Goal: Information Seeking & Learning: Learn about a topic

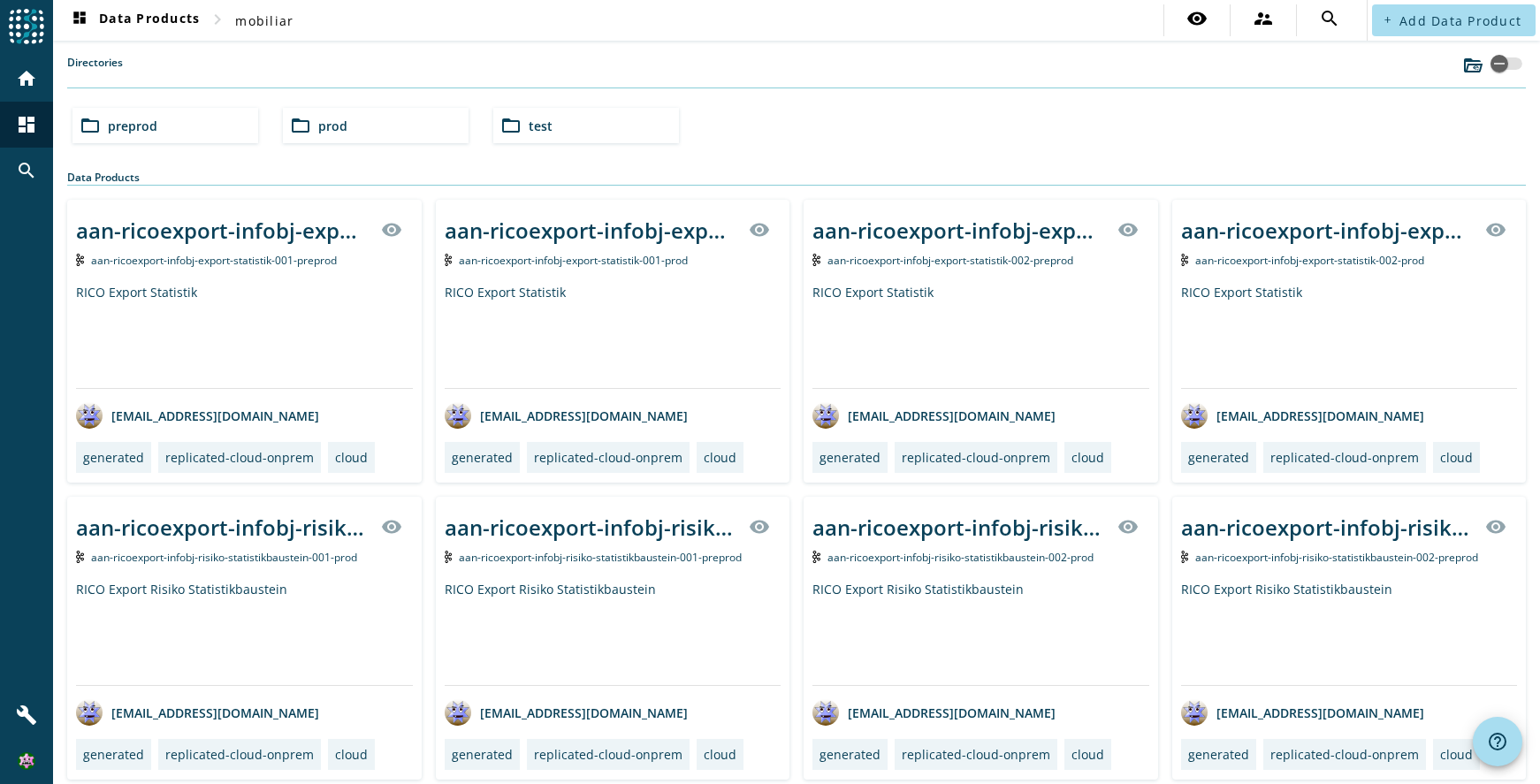
click at [219, 131] on div "folder_open preprod" at bounding box center [165, 125] width 186 height 35
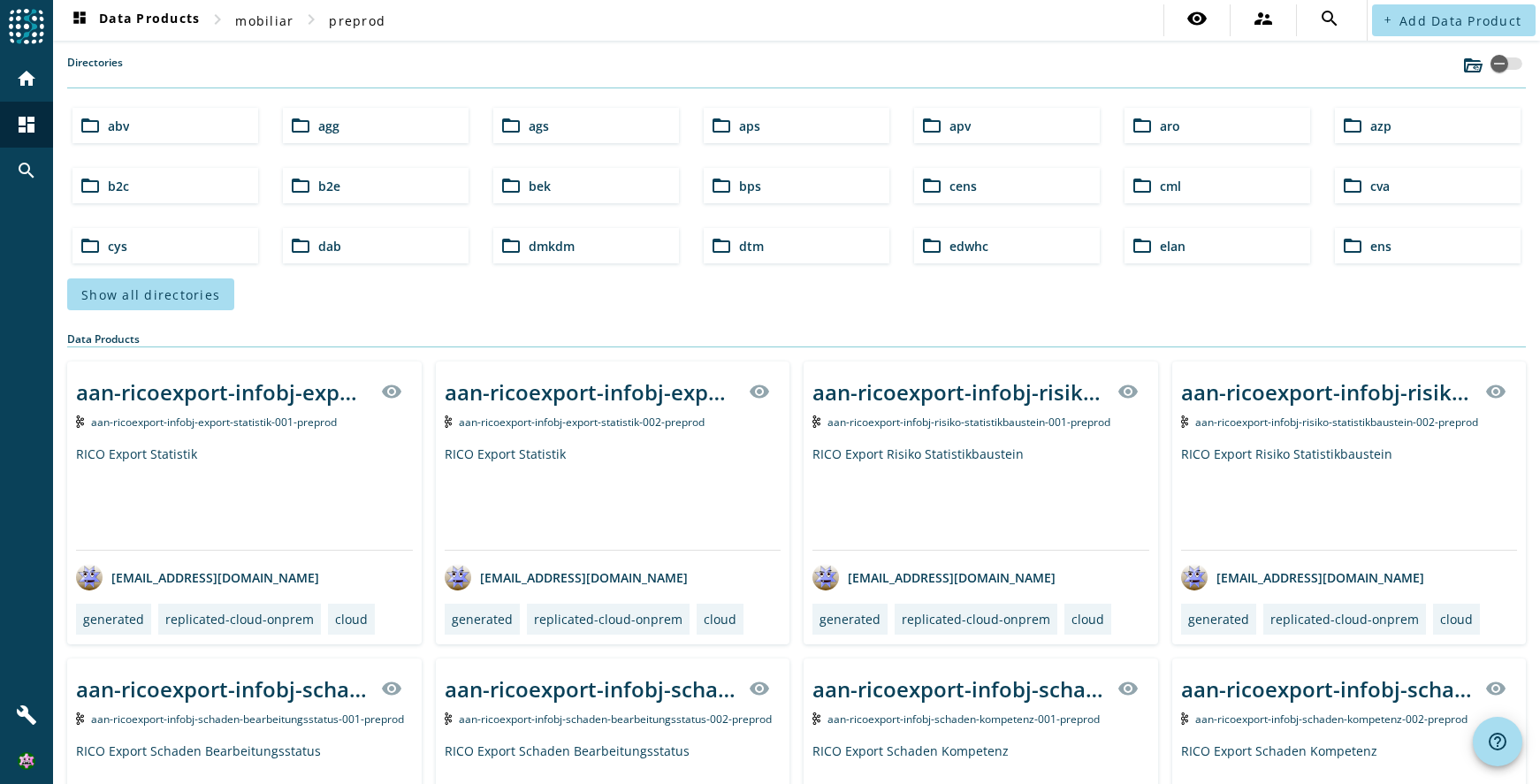
click at [162, 193] on div "folder_open b2c" at bounding box center [165, 186] width 186 height 35
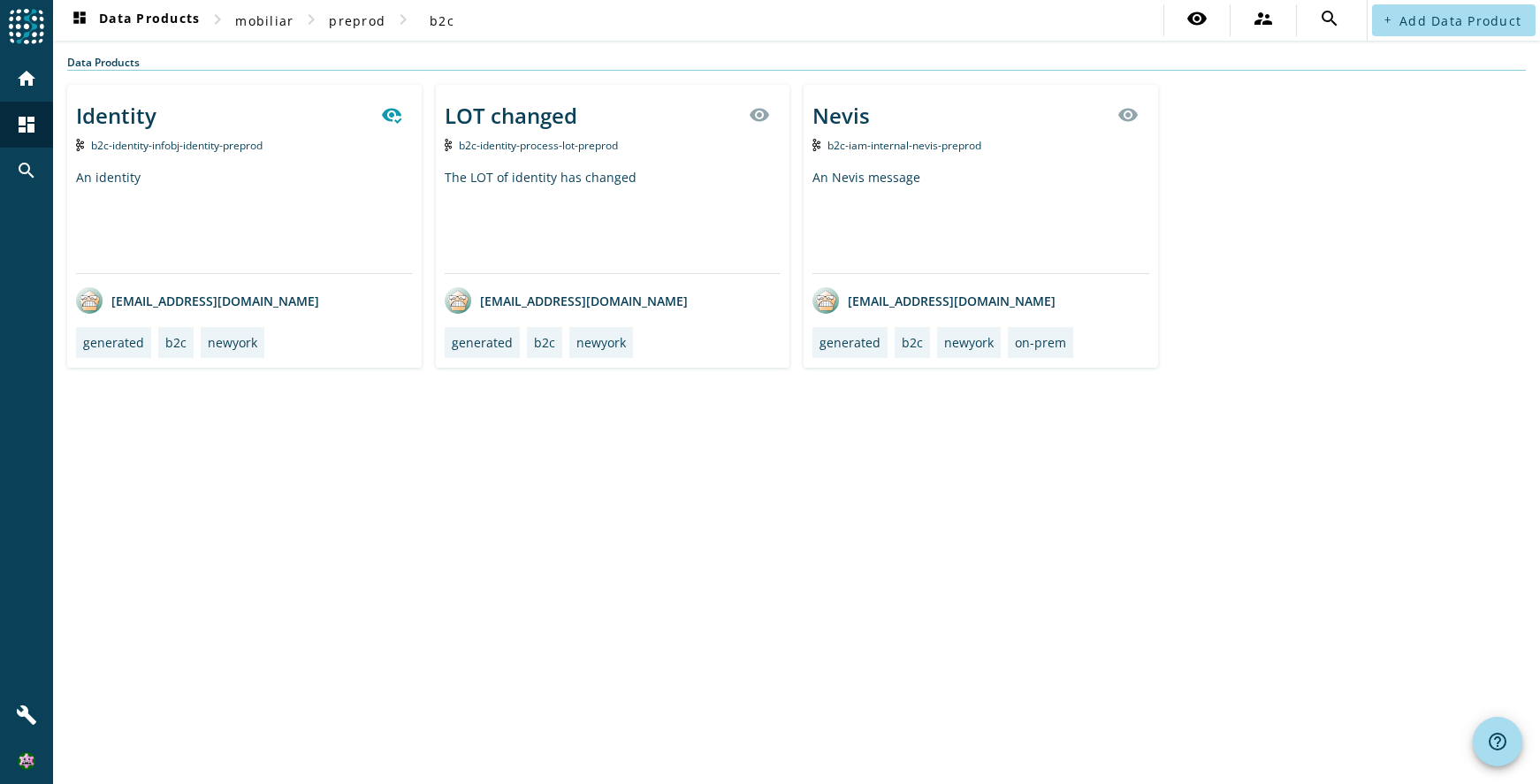
click at [312, 159] on div "Identity b2c-identity-infobj-identity-preprod An identity [EMAIL_ADDRESS][DOMAI…" at bounding box center [244, 227] width 354 height 283
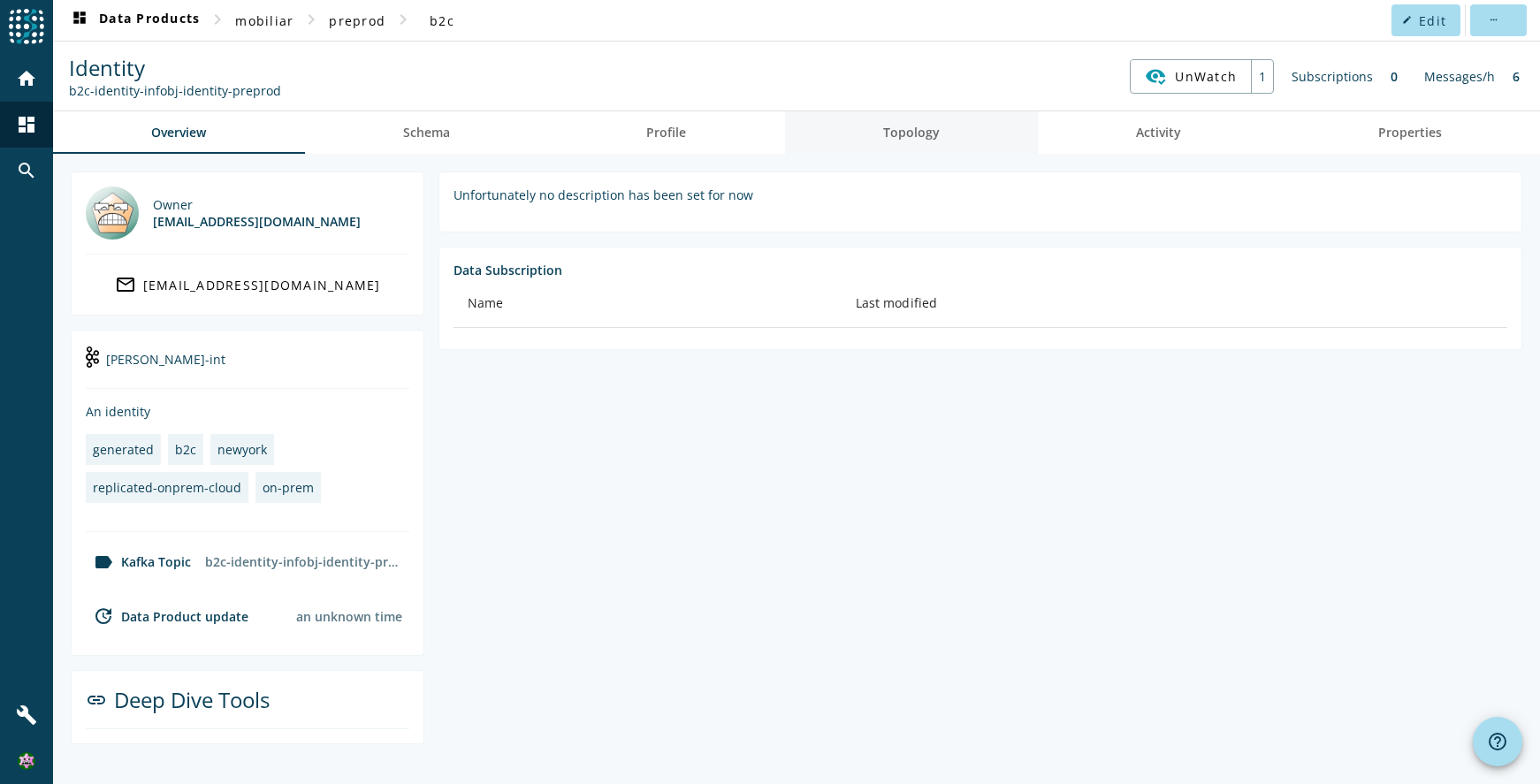
click at [917, 139] on span "Topology" at bounding box center [911, 132] width 57 height 13
